Goal: Task Accomplishment & Management: Manage account settings

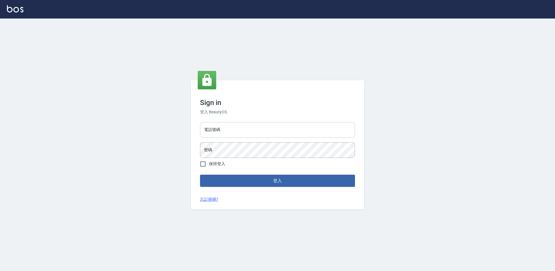
click at [238, 131] on input "電話號碼" at bounding box center [277, 130] width 155 height 16
type input "0988338477"
click at [200, 175] on button "登入" at bounding box center [277, 181] width 155 height 12
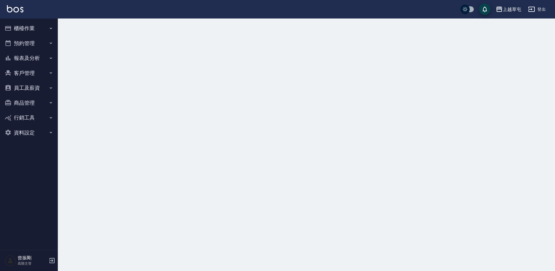
click at [514, 10] on div "上越草屯" at bounding box center [512, 9] width 18 height 7
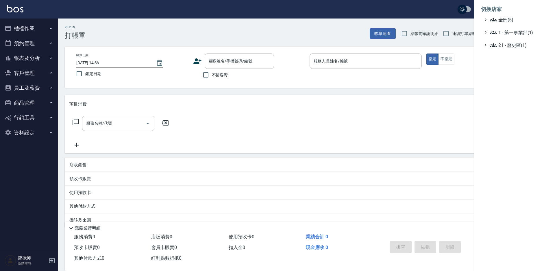
click at [500, 23] on ul "全部(5) 1 - 第一事業部(1) 21 - 歷史區(1)" at bounding box center [514, 32] width 67 height 32
click at [501, 22] on span "全部(5)" at bounding box center [518, 19] width 56 height 7
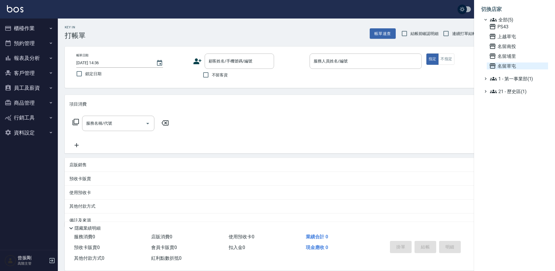
click at [508, 64] on span "名留草屯" at bounding box center [517, 65] width 57 height 7
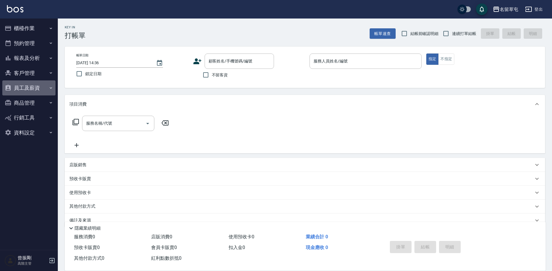
click at [24, 89] on button "員工及薪資" at bounding box center [28, 87] width 53 height 15
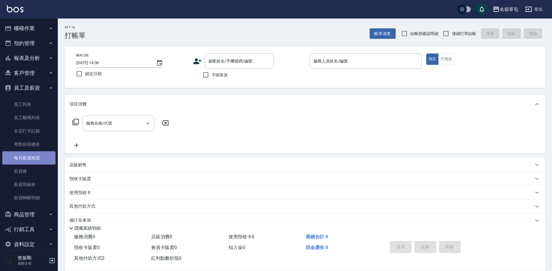
click at [30, 161] on link "每月薪資維護" at bounding box center [28, 157] width 53 height 13
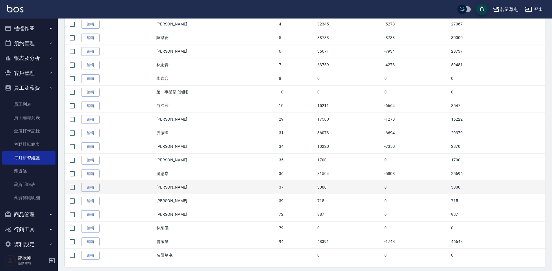
scroll to position [173, 0]
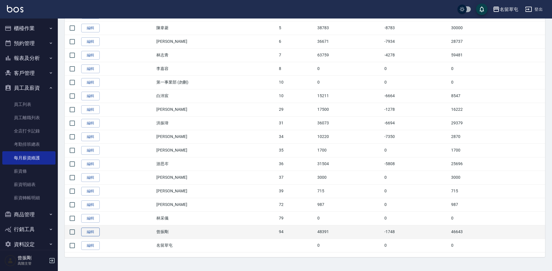
click at [97, 233] on link "編輯" at bounding box center [90, 231] width 18 height 9
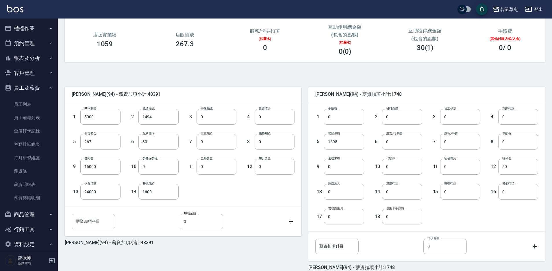
scroll to position [105, 0]
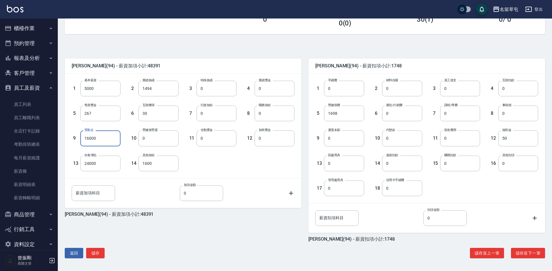
click at [83, 141] on input "16000" at bounding box center [100, 138] width 40 height 16
type input "0"
click at [99, 252] on button "儲存" at bounding box center [95, 253] width 18 height 11
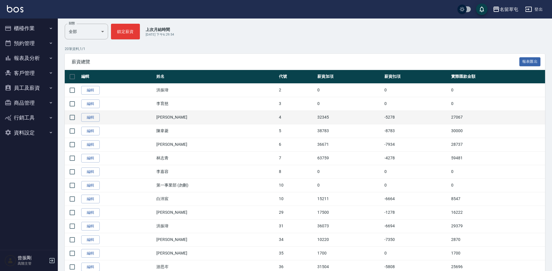
scroll to position [173, 0]
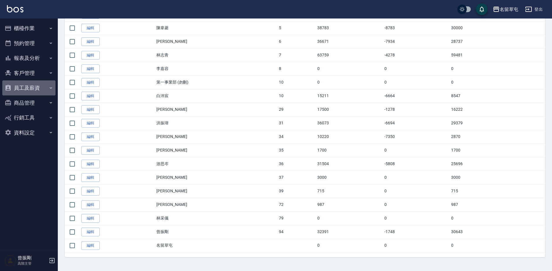
click at [34, 92] on button "員工及薪資" at bounding box center [28, 87] width 53 height 15
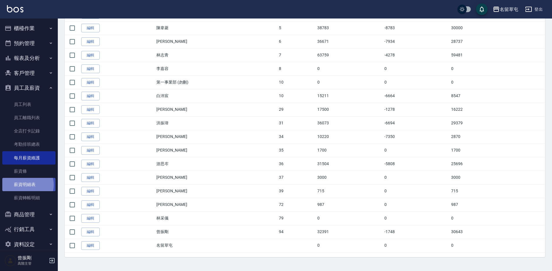
click at [27, 185] on link "薪資明細表" at bounding box center [28, 184] width 53 height 13
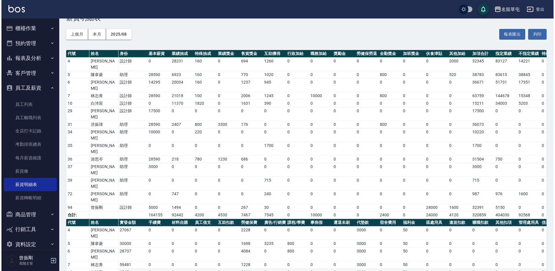
scroll to position [47, 0]
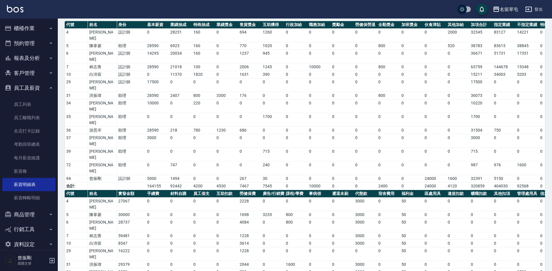
click at [508, 8] on div "名留草屯" at bounding box center [509, 9] width 18 height 7
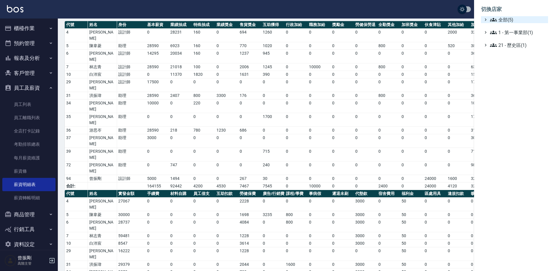
click at [509, 17] on span "全部(5)" at bounding box center [518, 19] width 56 height 7
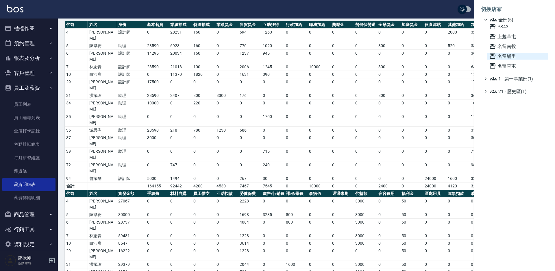
click at [506, 55] on span "名留埔里" at bounding box center [517, 56] width 57 height 7
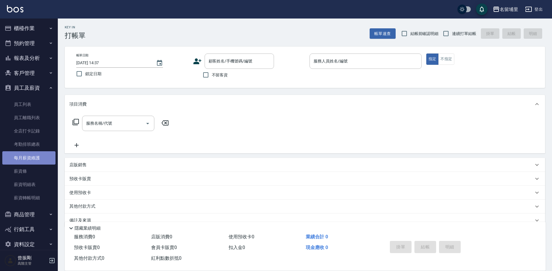
click at [30, 159] on link "每月薪資維護" at bounding box center [28, 157] width 53 height 13
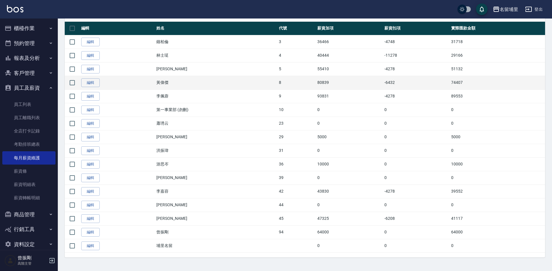
scroll to position [118, 0]
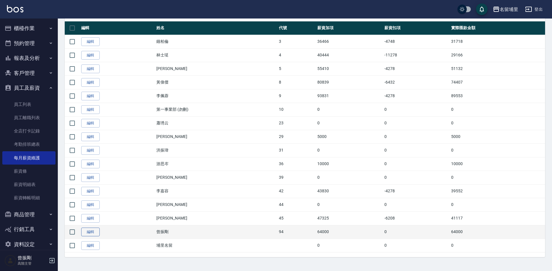
click at [91, 229] on link "編輯" at bounding box center [90, 231] width 18 height 9
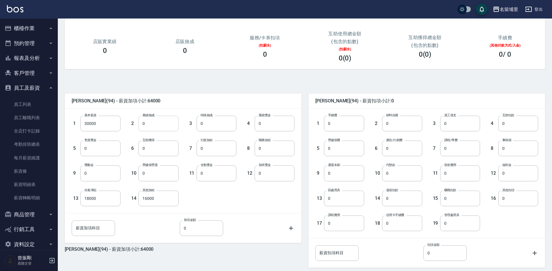
scroll to position [87, 0]
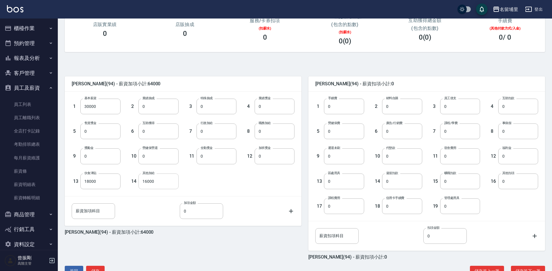
click at [151, 185] on input "16000" at bounding box center [158, 181] width 40 height 16
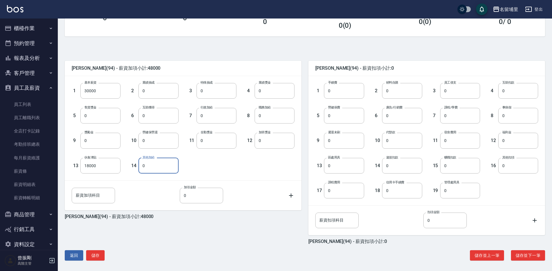
scroll to position [105, 0]
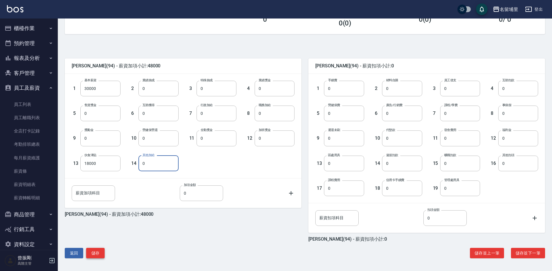
type input "0"
click at [95, 250] on button "儲存" at bounding box center [95, 253] width 18 height 11
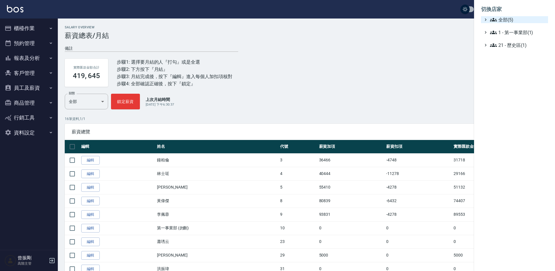
click at [502, 21] on span "全部(5)" at bounding box center [518, 19] width 56 height 7
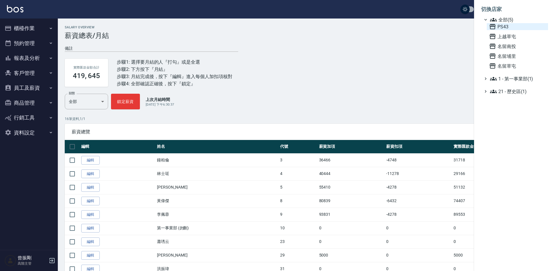
click at [504, 29] on span "PS43" at bounding box center [517, 26] width 57 height 7
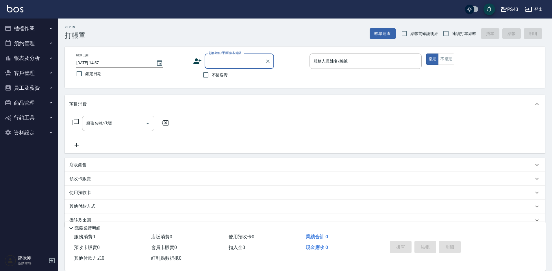
click at [33, 86] on button "員工及薪資" at bounding box center [28, 87] width 53 height 15
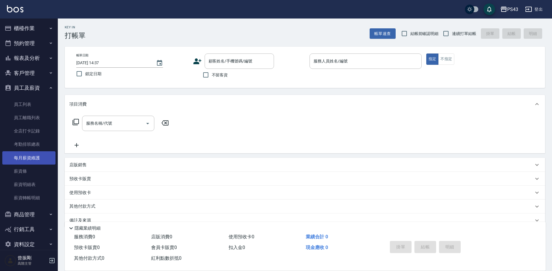
click at [35, 158] on link "每月薪資維護" at bounding box center [28, 157] width 53 height 13
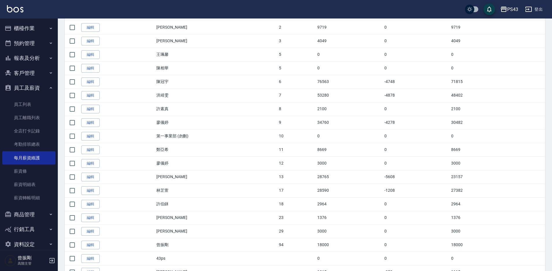
scroll to position [200, 0]
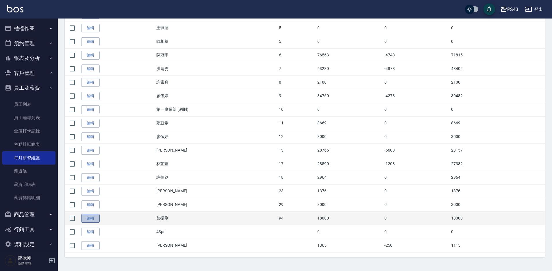
click at [92, 218] on link "編輯" at bounding box center [90, 218] width 18 height 9
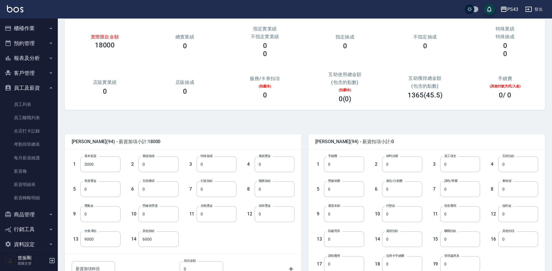
scroll to position [58, 0]
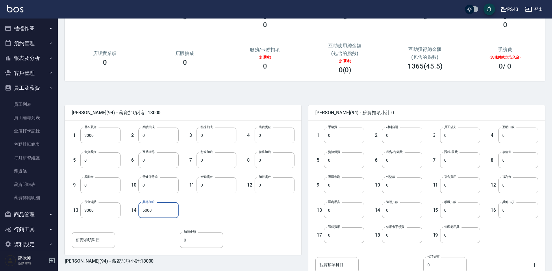
click at [157, 211] on input "6000" at bounding box center [158, 210] width 40 height 16
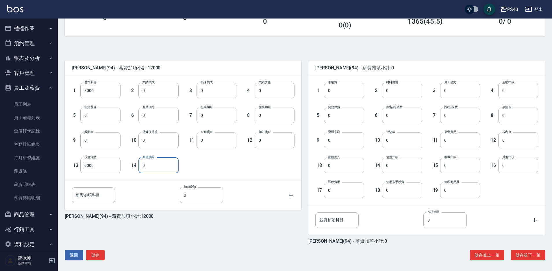
scroll to position [105, 0]
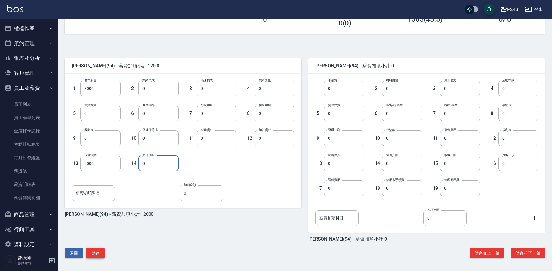
type input "0"
click at [96, 256] on button "儲存" at bounding box center [95, 253] width 18 height 11
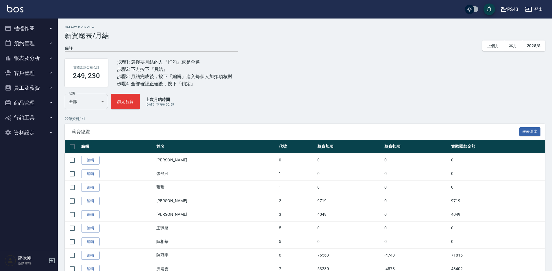
click at [495, 8] on div at bounding box center [489, 9] width 12 height 12
click at [504, 9] on icon "button" at bounding box center [504, 9] width 6 height 5
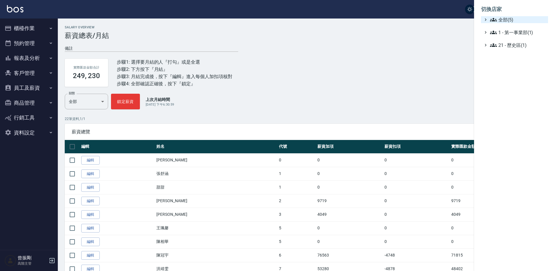
click at [506, 20] on span "全部(5)" at bounding box center [518, 19] width 56 height 7
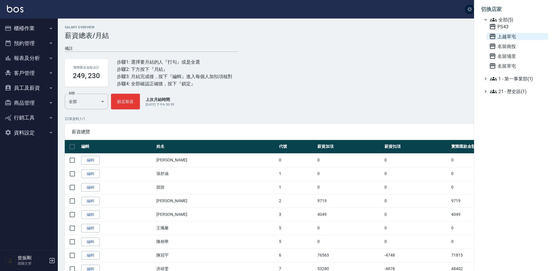
click at [509, 38] on span "上越草屯" at bounding box center [517, 36] width 57 height 7
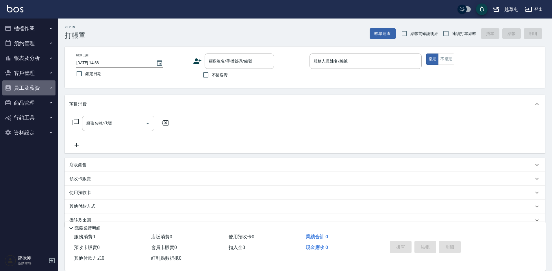
click at [39, 88] on button "員工及薪資" at bounding box center [28, 87] width 53 height 15
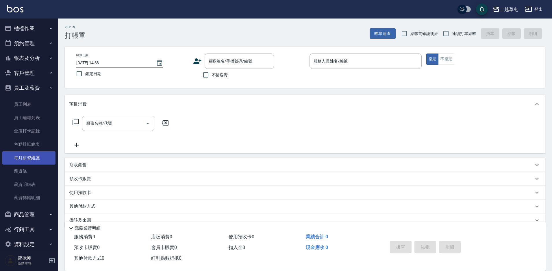
click at [30, 160] on link "每月薪資維護" at bounding box center [28, 157] width 53 height 13
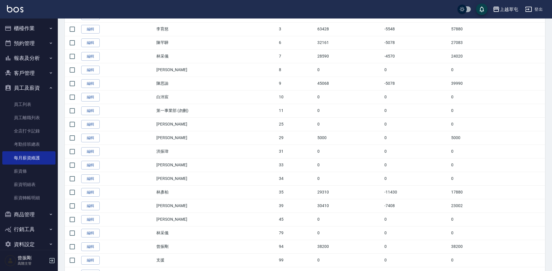
scroll to position [173, 0]
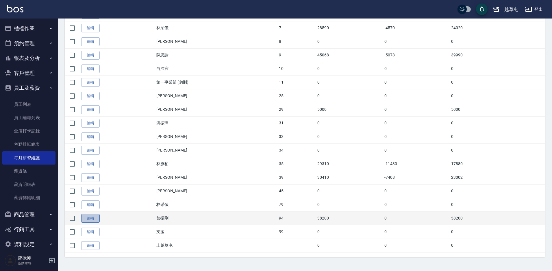
click at [89, 218] on link "編輯" at bounding box center [90, 218] width 18 height 9
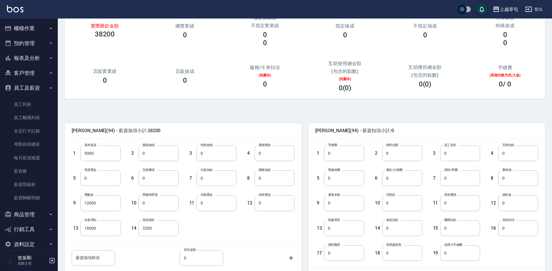
scroll to position [58, 0]
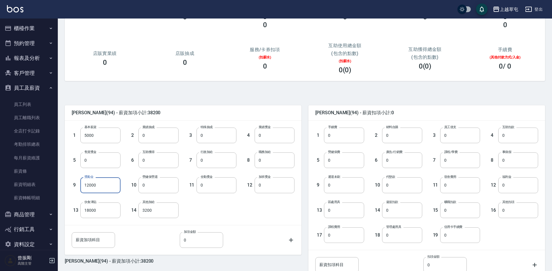
click at [101, 188] on input "12000" at bounding box center [100, 185] width 40 height 16
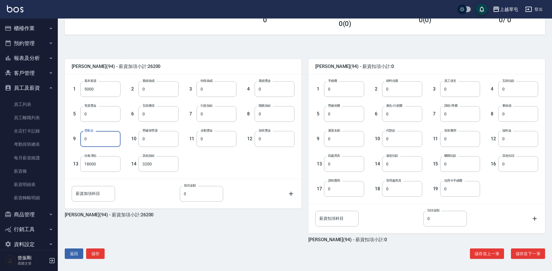
scroll to position [105, 0]
type input "0"
click at [97, 251] on button "儲存" at bounding box center [95, 253] width 18 height 11
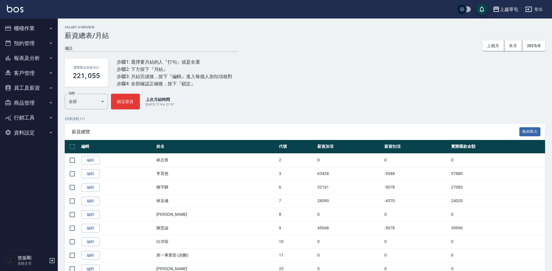
click at [34, 83] on button "員工及薪資" at bounding box center [28, 87] width 53 height 15
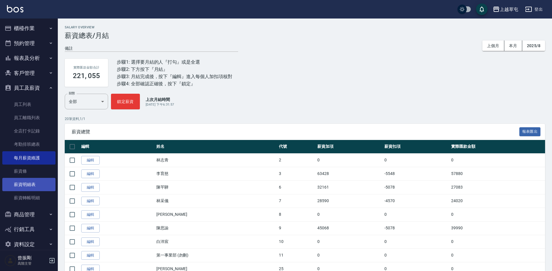
click at [34, 186] on link "薪資明細表" at bounding box center [28, 184] width 53 height 13
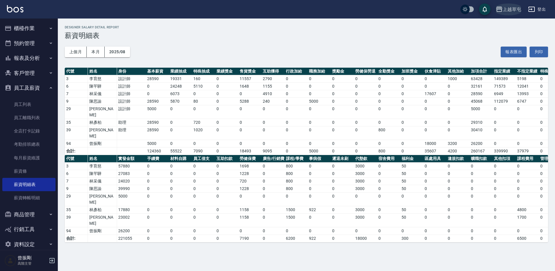
click at [518, 6] on div "上越草屯" at bounding box center [512, 9] width 18 height 7
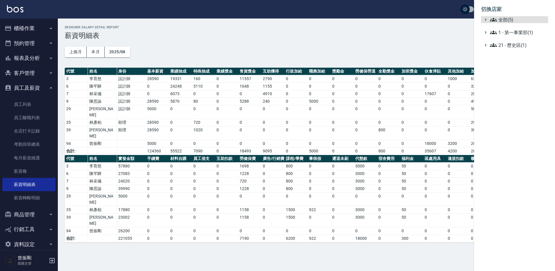
click at [508, 17] on span "全部(5)" at bounding box center [518, 19] width 56 height 7
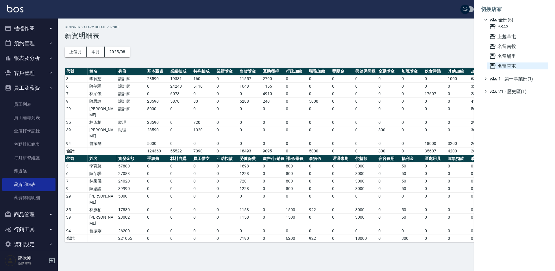
click at [507, 66] on span "名留草屯" at bounding box center [517, 65] width 57 height 7
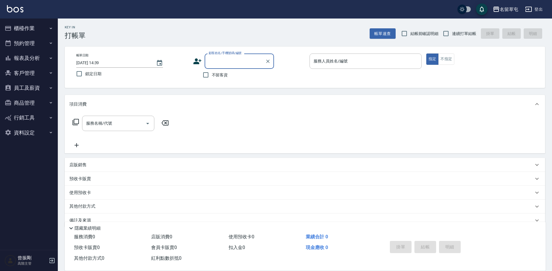
click at [29, 92] on button "員工及薪資" at bounding box center [28, 87] width 53 height 15
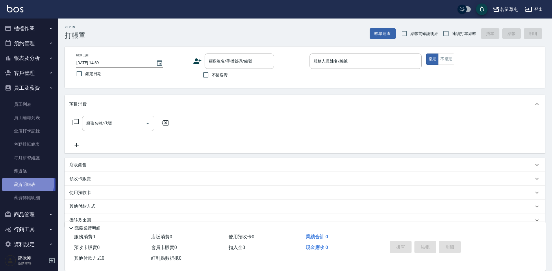
click at [24, 183] on link "薪資明細表" at bounding box center [28, 184] width 53 height 13
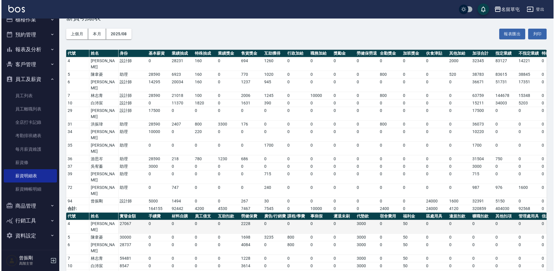
scroll to position [47, 0]
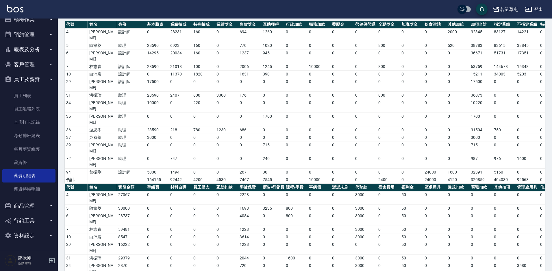
click at [509, 9] on div "名留草屯" at bounding box center [509, 9] width 18 height 7
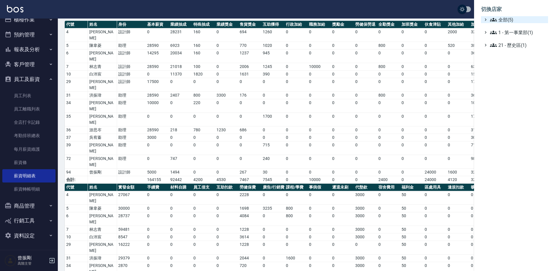
click at [504, 20] on span "全部(5)" at bounding box center [518, 19] width 56 height 7
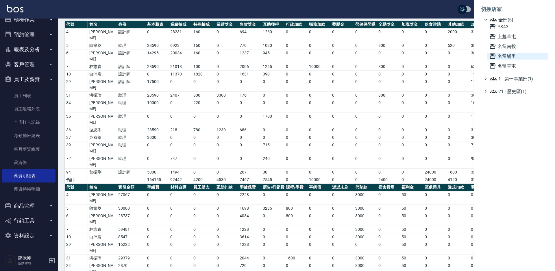
click at [509, 56] on span "名留埔里" at bounding box center [517, 56] width 57 height 7
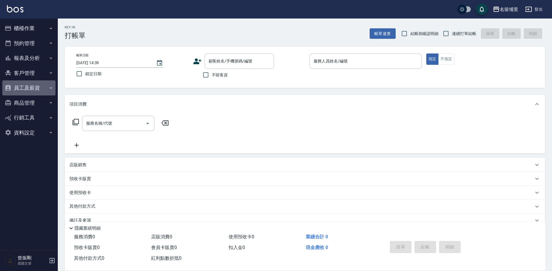
click at [28, 90] on button "員工及薪資" at bounding box center [28, 87] width 53 height 15
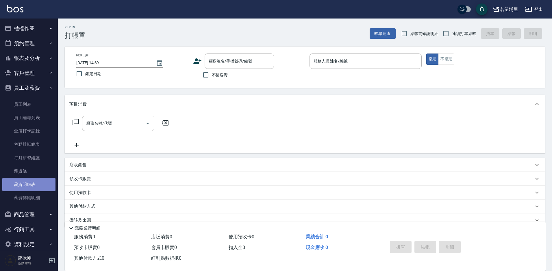
click at [30, 185] on link "薪資明細表" at bounding box center [28, 184] width 53 height 13
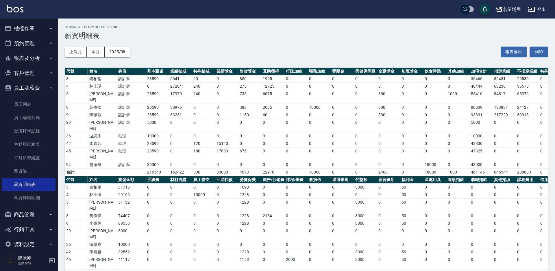
click at [516, 3] on div "名留埔里 登出" at bounding box center [277, 9] width 555 height 18
click at [515, 10] on div "名留埔里" at bounding box center [512, 9] width 18 height 7
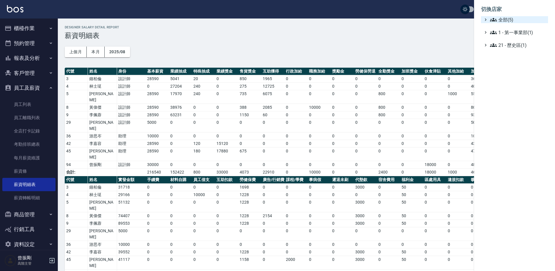
click at [512, 21] on span "全部(5)" at bounding box center [518, 19] width 56 height 7
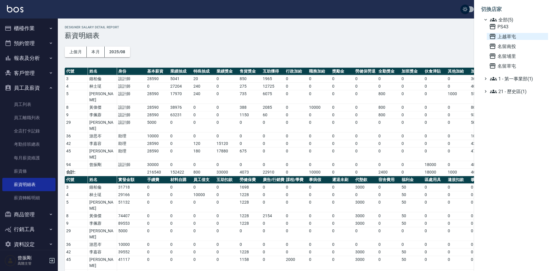
click at [504, 35] on span "上越草屯" at bounding box center [517, 36] width 57 height 7
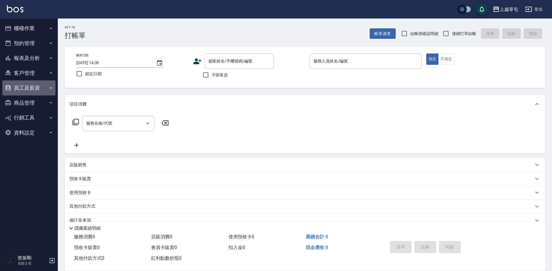
click at [33, 87] on button "員工及薪資" at bounding box center [28, 87] width 53 height 15
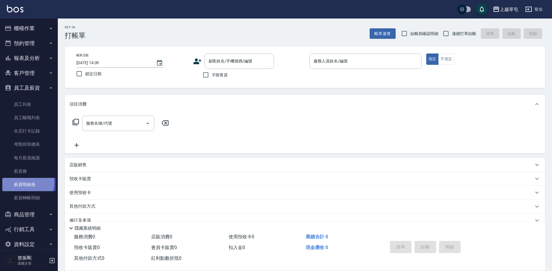
click at [23, 182] on link "薪資明細表" at bounding box center [28, 184] width 53 height 13
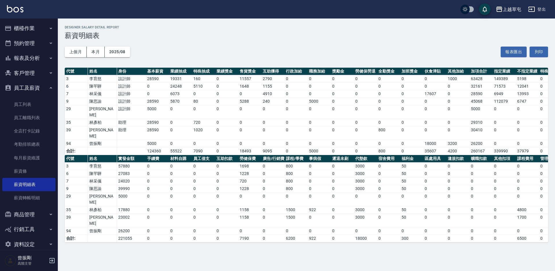
click at [508, 11] on div "上越草屯" at bounding box center [512, 9] width 18 height 7
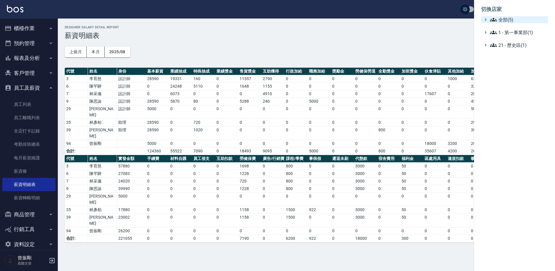
click at [513, 19] on span "全部(5)" at bounding box center [518, 19] width 56 height 7
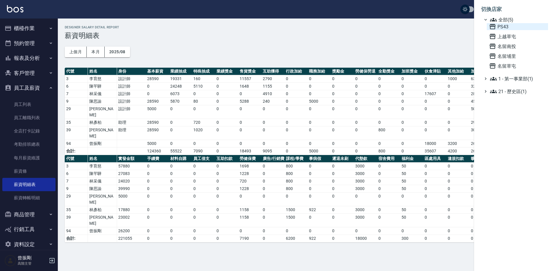
click at [504, 27] on span "PS43" at bounding box center [517, 26] width 57 height 7
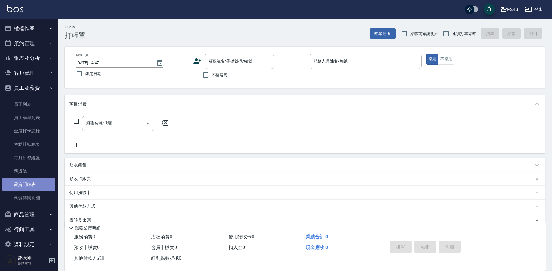
click at [30, 183] on link "薪資明細表" at bounding box center [28, 184] width 53 height 13
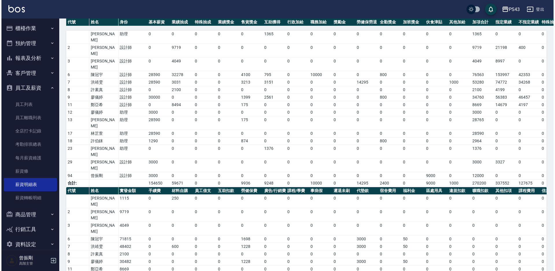
scroll to position [62, 0]
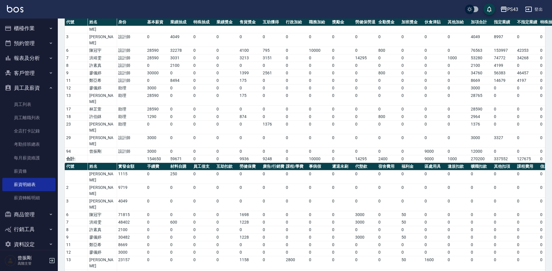
click at [508, 11] on div "PS43" at bounding box center [512, 9] width 11 height 7
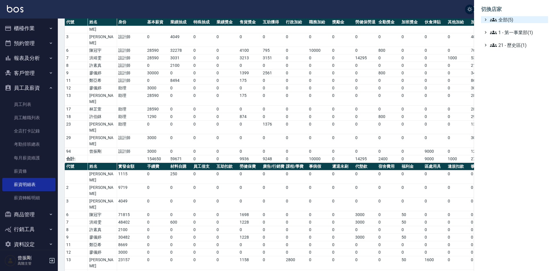
click at [503, 21] on span "全部(5)" at bounding box center [518, 19] width 56 height 7
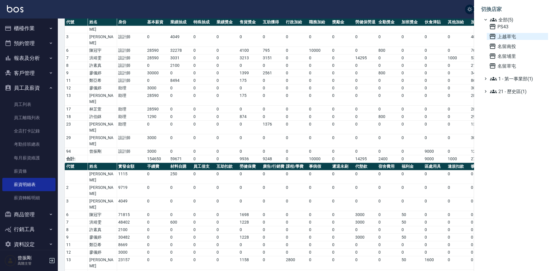
click at [510, 37] on span "上越草屯" at bounding box center [517, 36] width 57 height 7
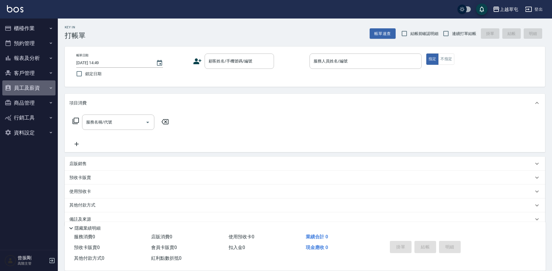
click at [28, 89] on button "員工及薪資" at bounding box center [28, 87] width 53 height 15
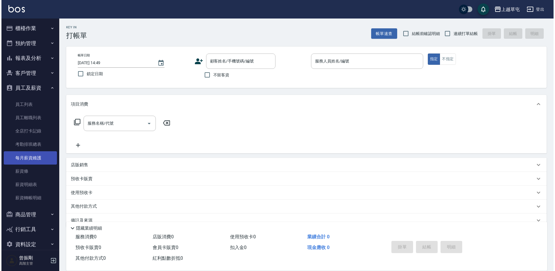
scroll to position [9, 0]
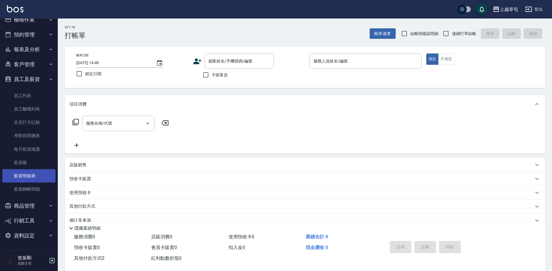
click at [33, 178] on link "薪資明細表" at bounding box center [28, 175] width 53 height 13
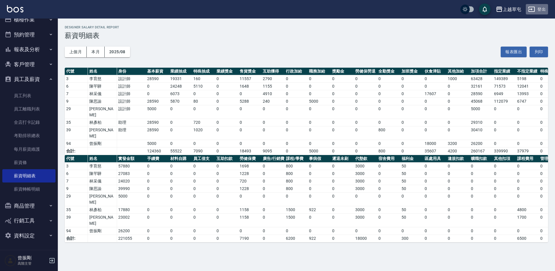
click at [536, 5] on button "登出" at bounding box center [537, 9] width 22 height 11
